Goal: Task Accomplishment & Management: Use online tool/utility

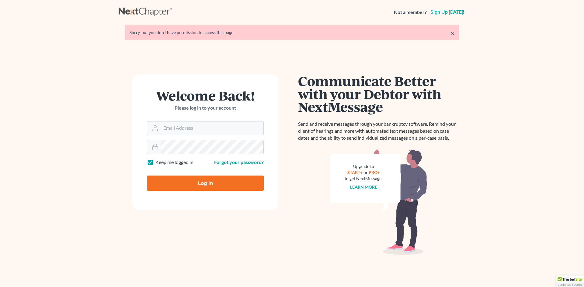
type input "[EMAIL_ADDRESS][DOMAIN_NAME]"
click at [209, 183] on input "Log In" at bounding box center [205, 183] width 117 height 15
type input "Thinking..."
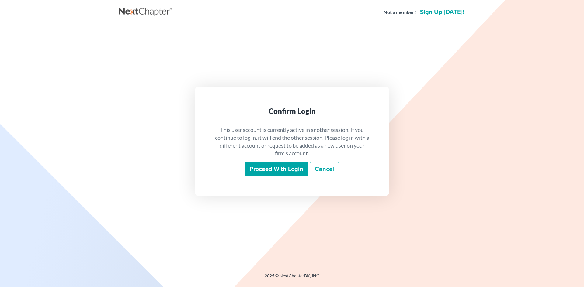
click at [274, 174] on input "Proceed with login" at bounding box center [276, 169] width 63 height 14
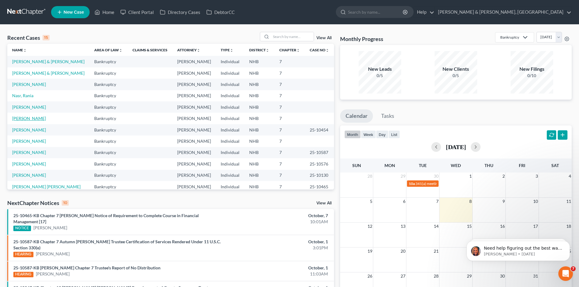
click at [31, 119] on link "[PERSON_NAME]" at bounding box center [29, 118] width 34 height 5
select select "10"
select select "4"
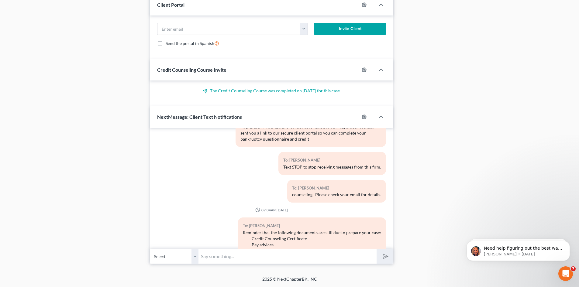
scroll to position [3, 0]
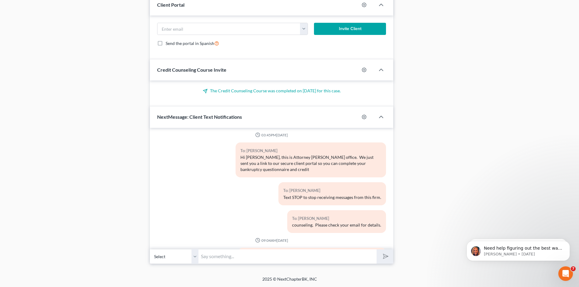
click at [233, 172] on div "To: Aaron Parker Sr Hi Aaron, this is Attorney Kalil's office. We just sent you…" at bounding box center [311, 163] width 157 height 40
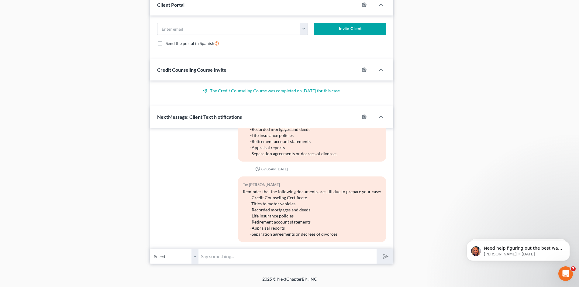
scroll to position [276, 0]
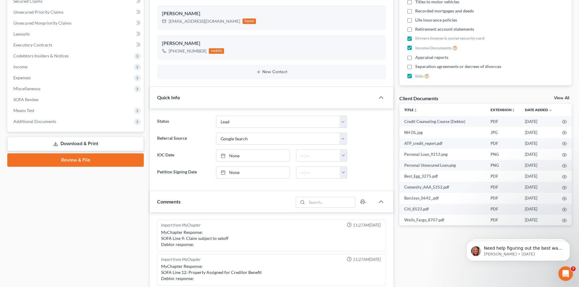
scroll to position [43, 0]
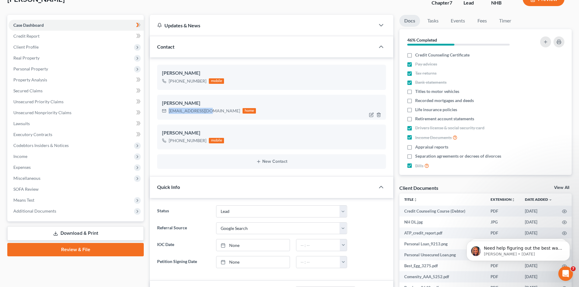
drag, startPoint x: 206, startPoint y: 111, endPoint x: 169, endPoint y: 112, distance: 37.1
click at [169, 112] on div "atp10693@gmail.com" at bounding box center [204, 111] width 71 height 6
copy div "atp10693@gmail.com"
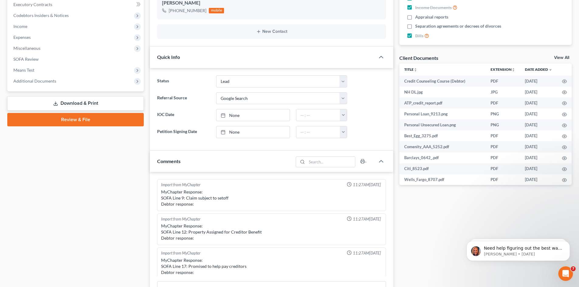
scroll to position [195, 0]
